Goal: Find specific page/section

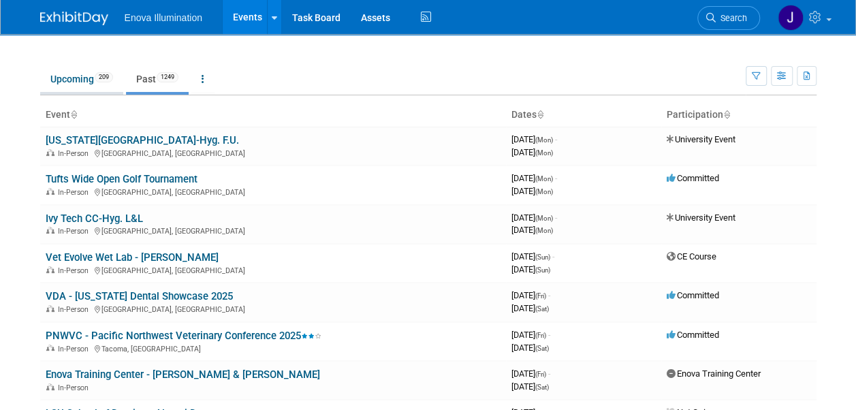
click at [76, 79] on link "Upcoming 209" at bounding box center [81, 79] width 83 height 26
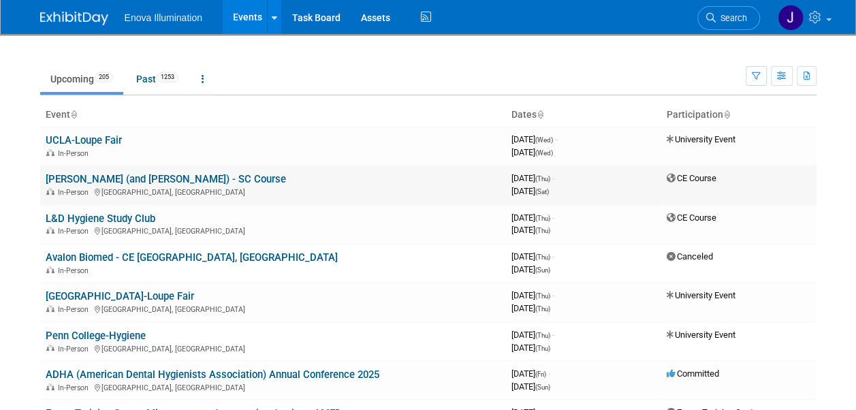
click at [84, 179] on link "[PERSON_NAME] (and [PERSON_NAME]) - SC Course" at bounding box center [166, 179] width 241 height 12
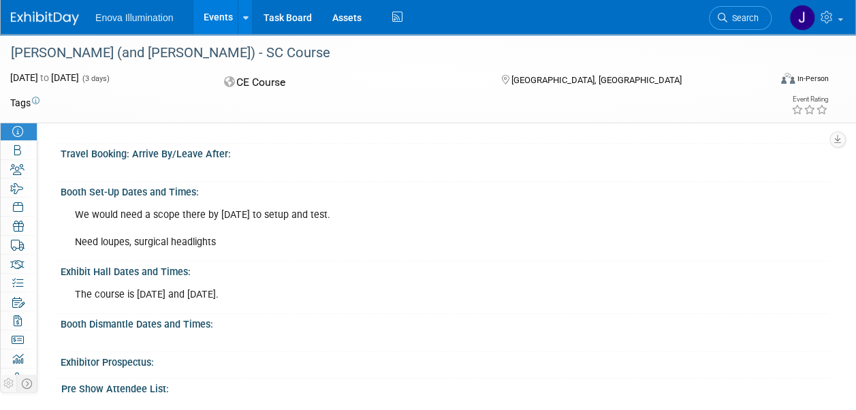
scroll to position [204, 0]
